Goal: Task Accomplishment & Management: Manage account settings

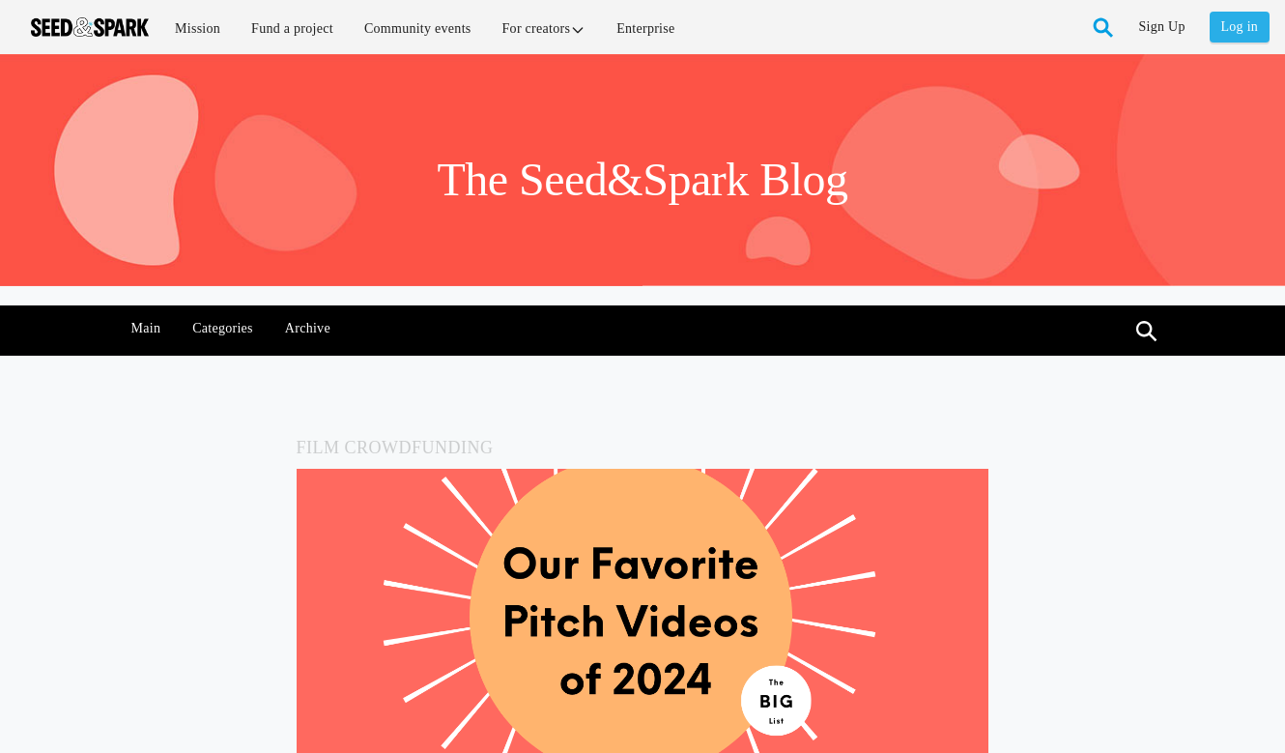
click at [1228, 42] on link "Log in" at bounding box center [1240, 27] width 60 height 31
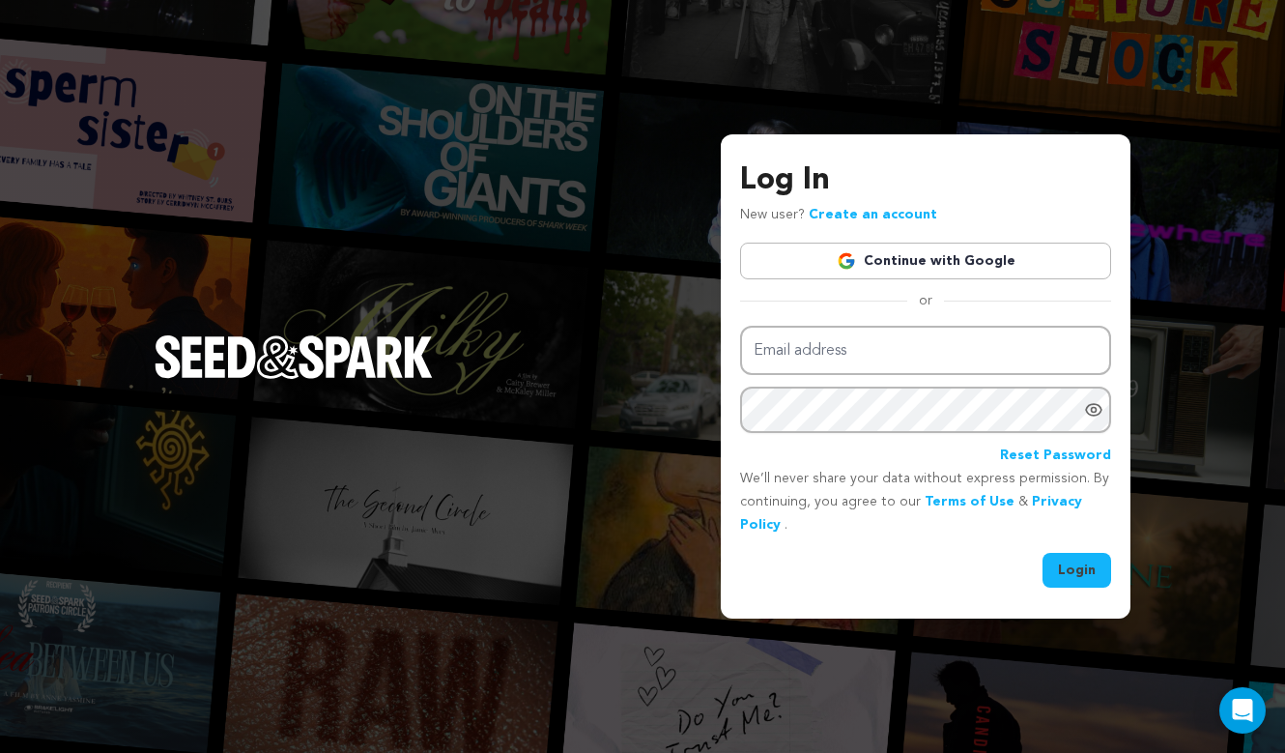
click at [1029, 260] on link "Continue with Google" at bounding box center [925, 261] width 371 height 37
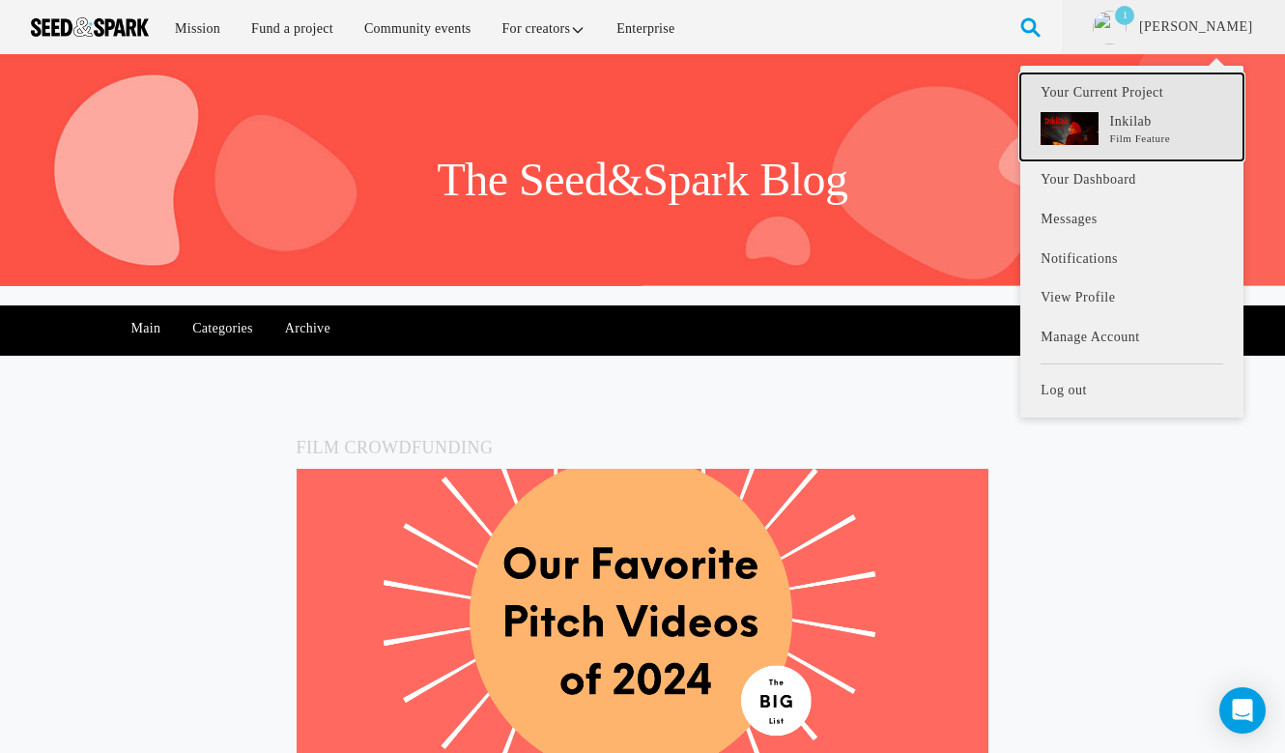
click at [1141, 124] on p "Inkilab" at bounding box center [1167, 121] width 113 height 19
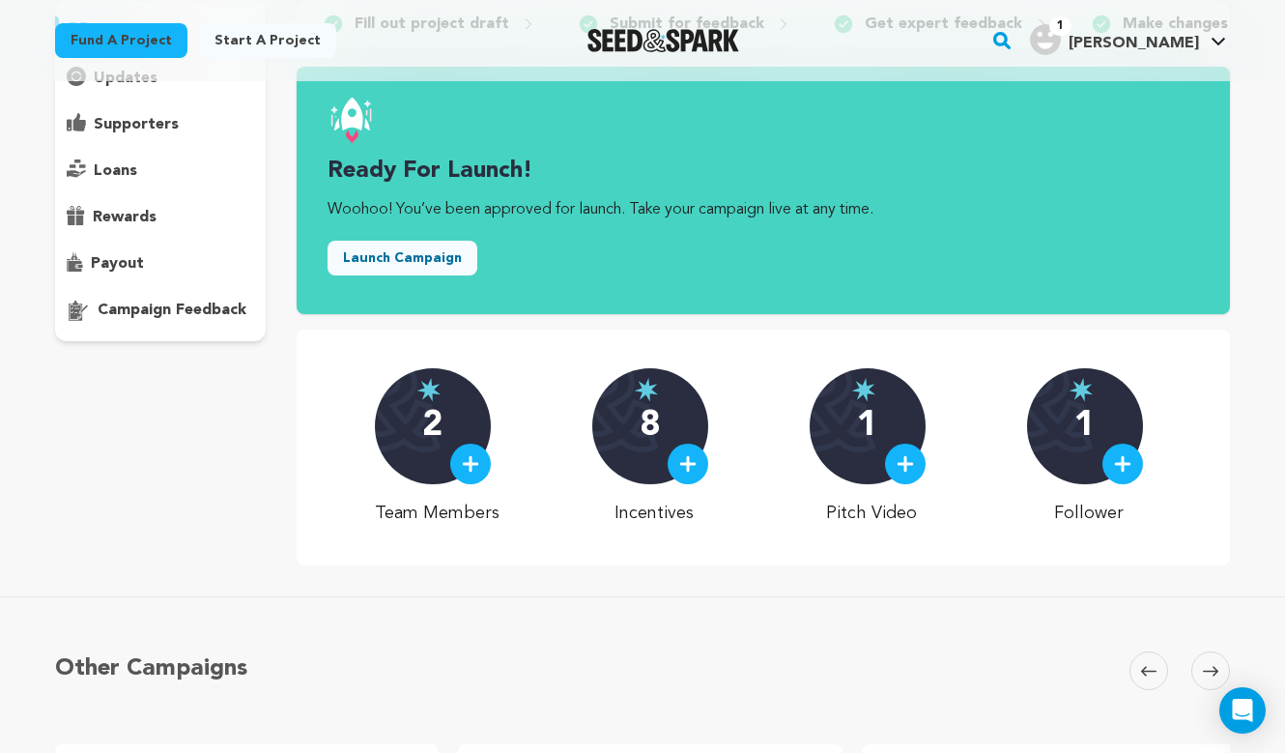
scroll to position [208, 0]
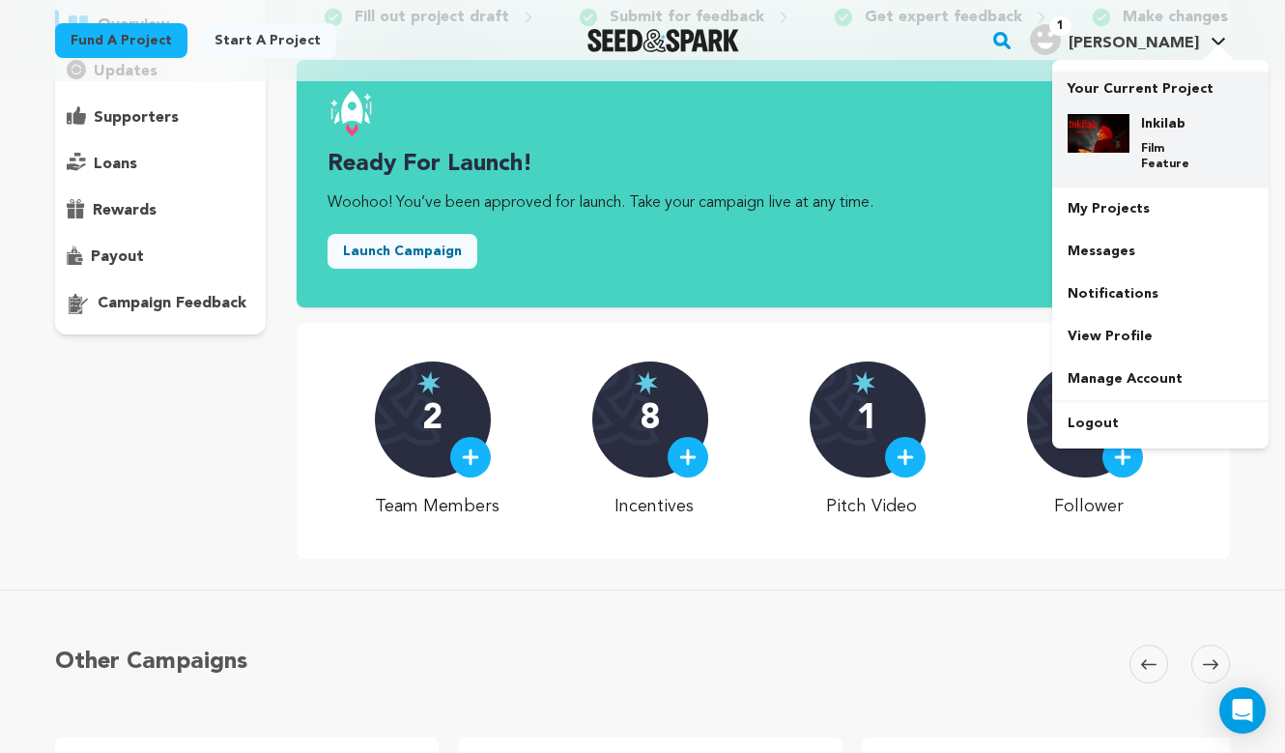
click at [1161, 128] on h4 "Inkilab" at bounding box center [1176, 123] width 70 height 19
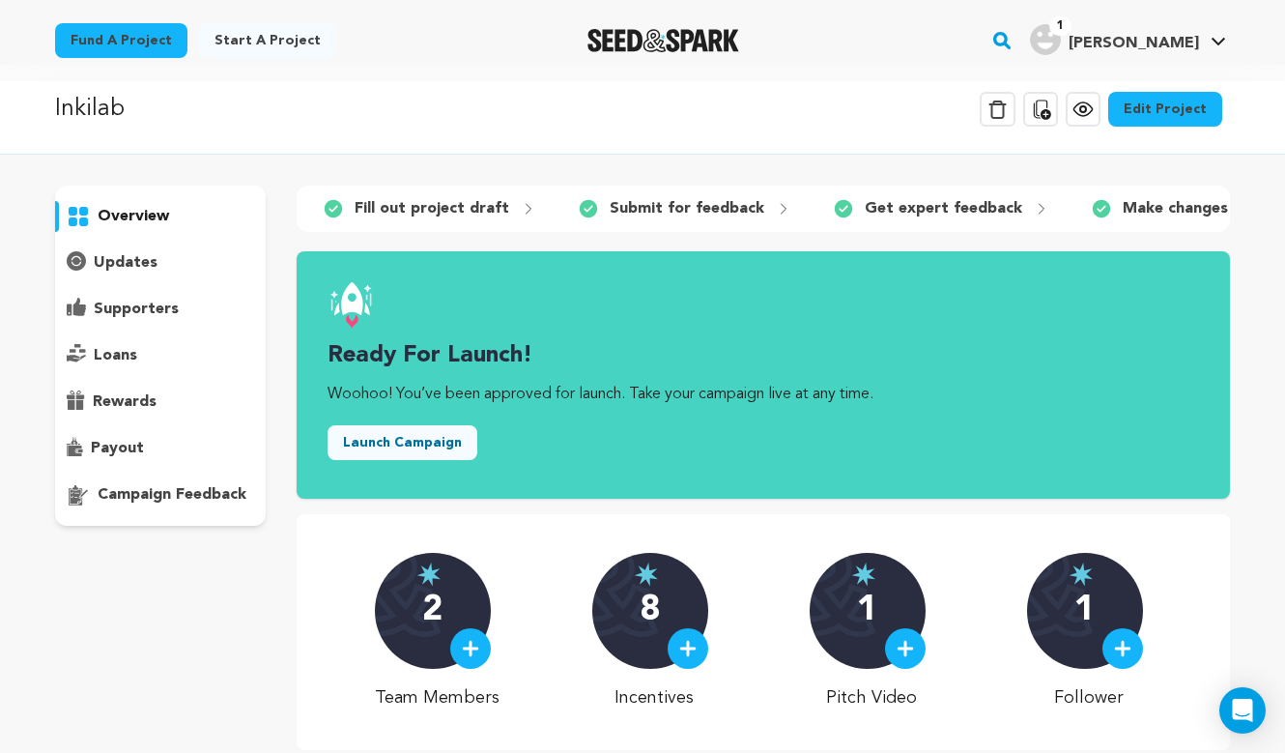
scroll to position [10, 0]
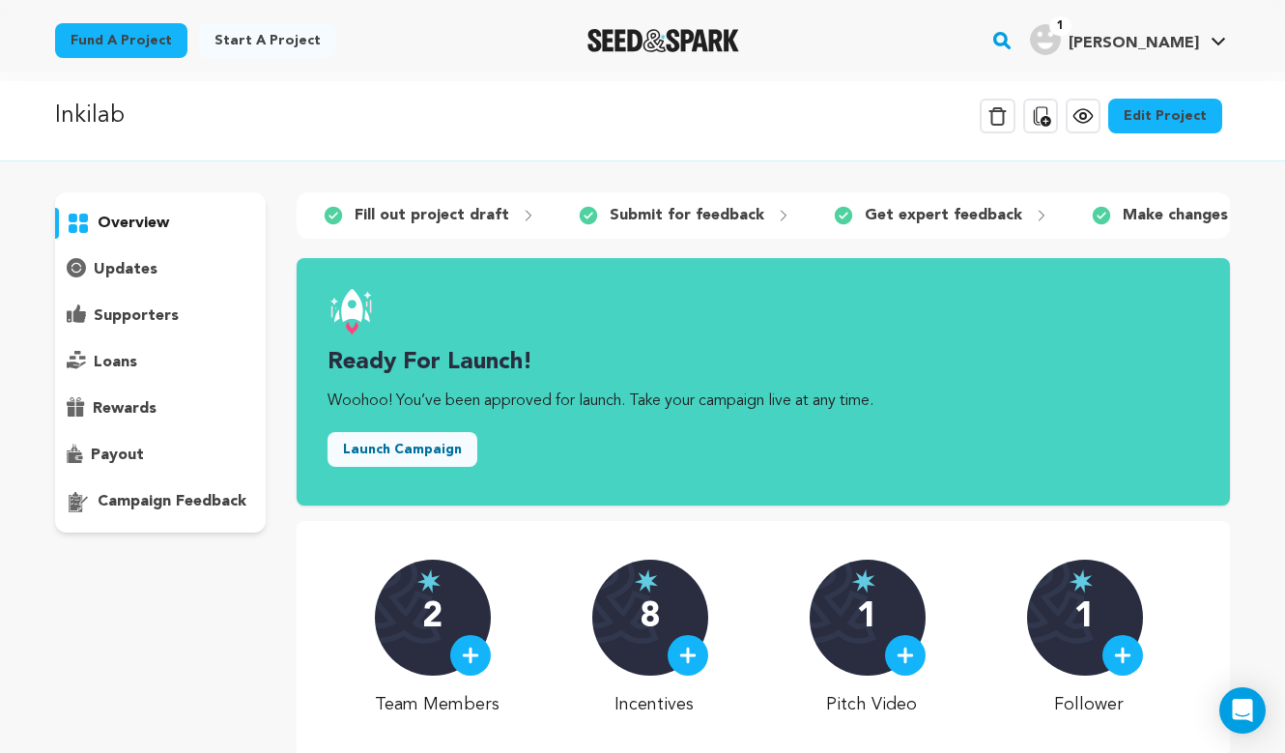
click at [1163, 114] on link "Edit Project" at bounding box center [1166, 116] width 114 height 35
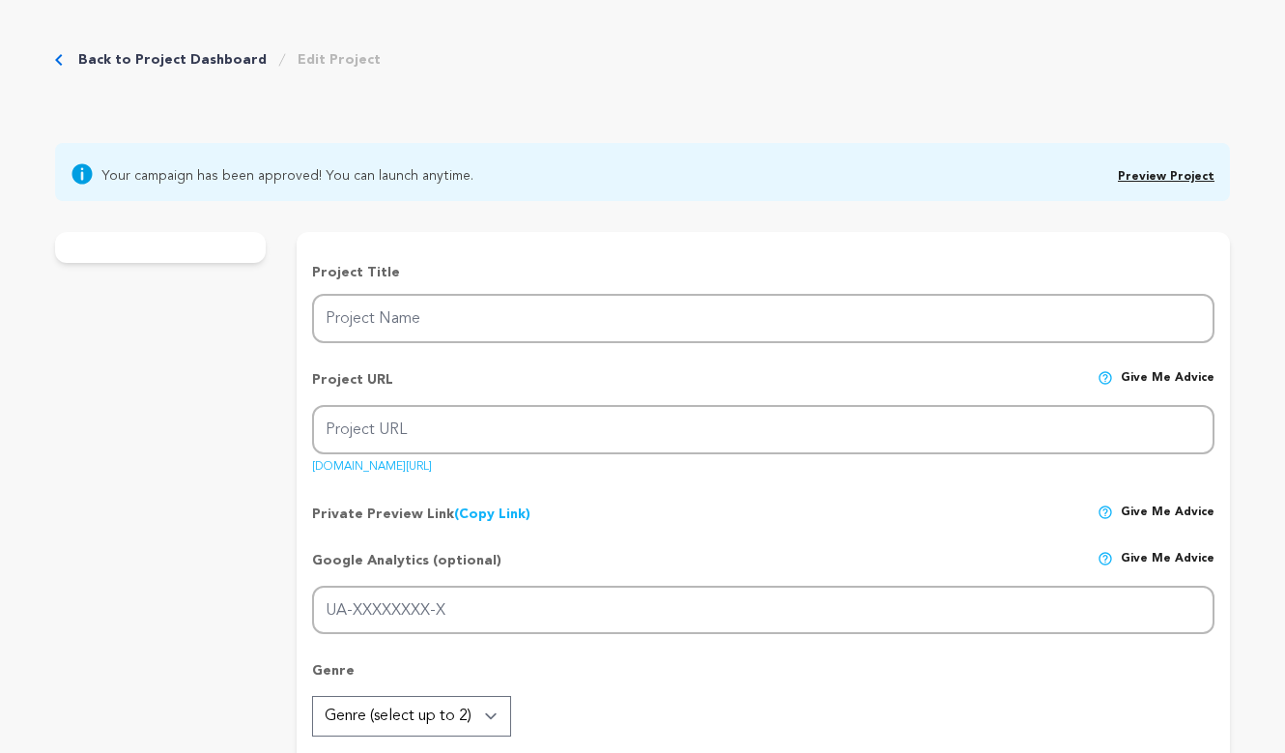
type input "Inkilab"
type input "inkilab-1"
type input "As the premiere nears, dancer [PERSON_NAME] confronts erasure to reclaim her gr…"
type textarea "Choreographer [PERSON_NAME] channels her ancestral legacy to reclaim little-kno…"
type textarea "We aim to preserve the overlooked pre-1965 history of [DEMOGRAPHIC_DATA] immigr…"
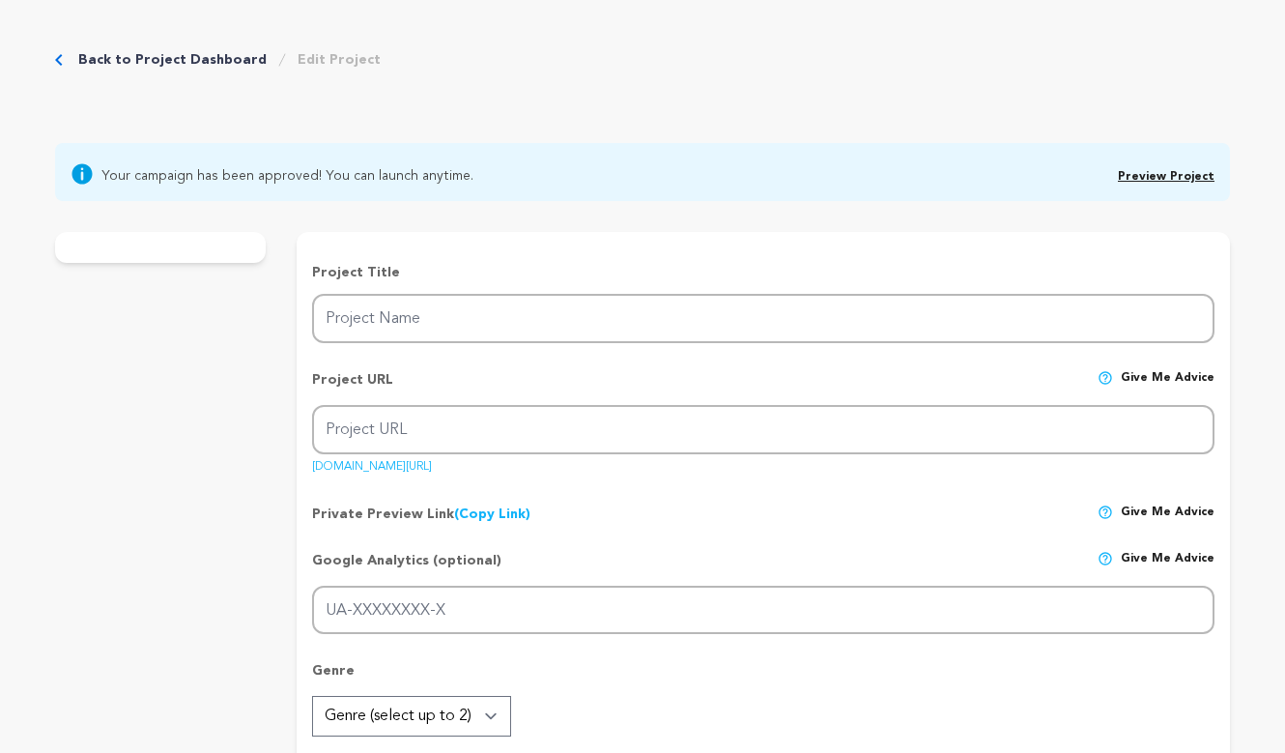
radio input "true"
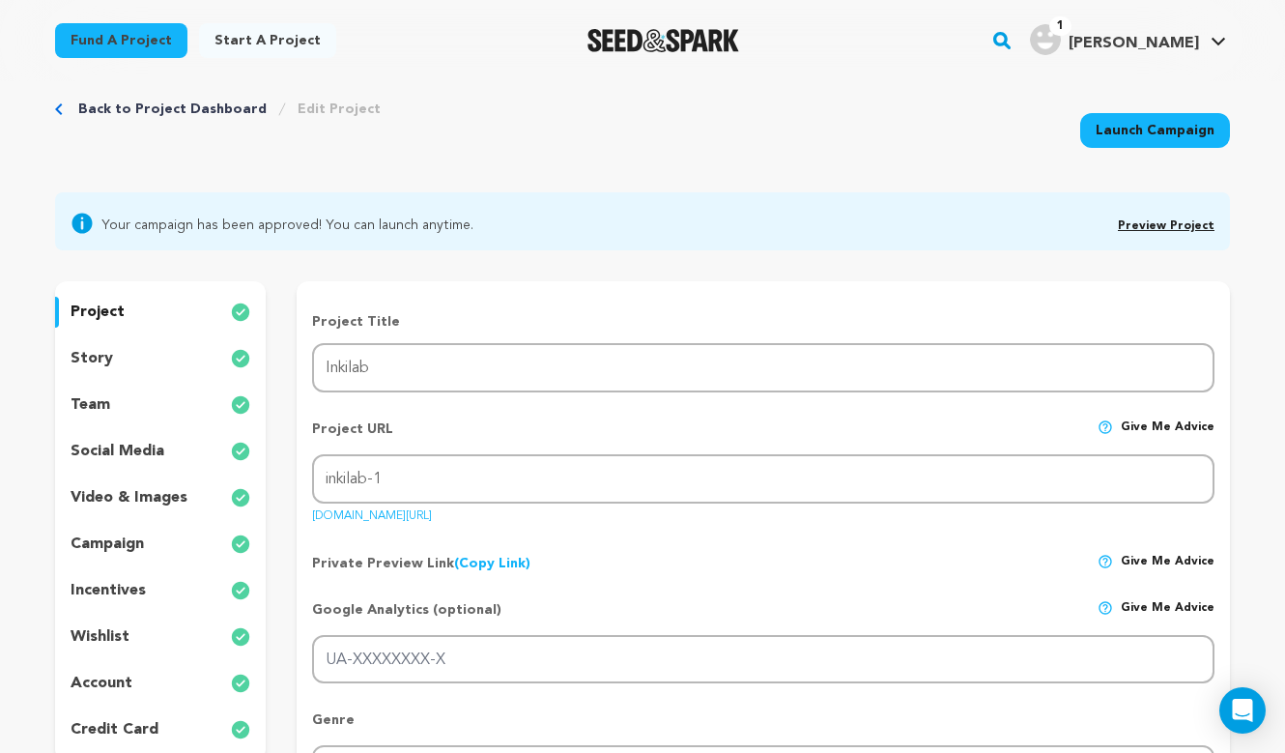
scroll to position [33, 0]
click at [1148, 230] on span "Preview Project" at bounding box center [1166, 222] width 97 height 23
click at [1153, 219] on link "Preview Project" at bounding box center [1166, 225] width 97 height 12
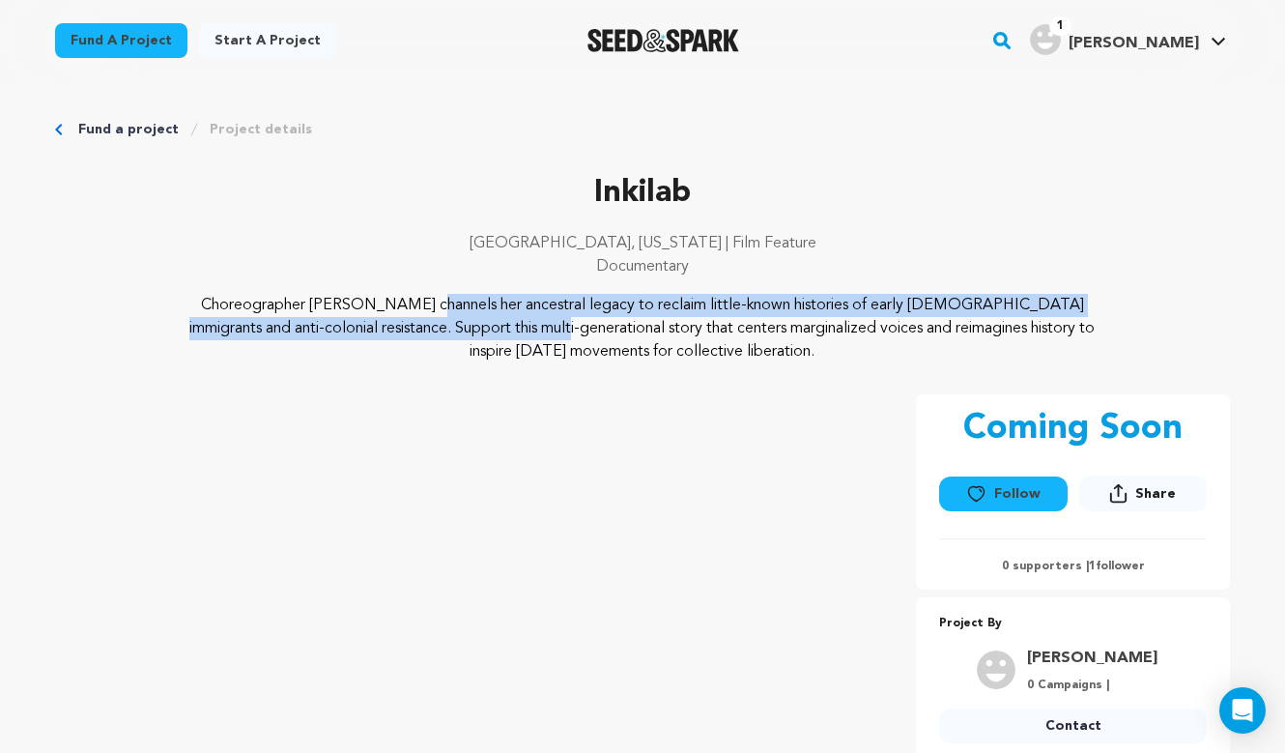
drag, startPoint x: 323, startPoint y: 331, endPoint x: 160, endPoint y: 296, distance: 166.1
click at [160, 296] on div "Choreographer [PERSON_NAME] channels her ancestral legacy to reclaim little-kno…" at bounding box center [642, 329] width 1175 height 70
copy p "Choreographer [PERSON_NAME] channels her ancestral legacy to reclaim little-kno…"
click at [968, 212] on p "Inkilab" at bounding box center [642, 193] width 1175 height 46
